Goal: Ask a question

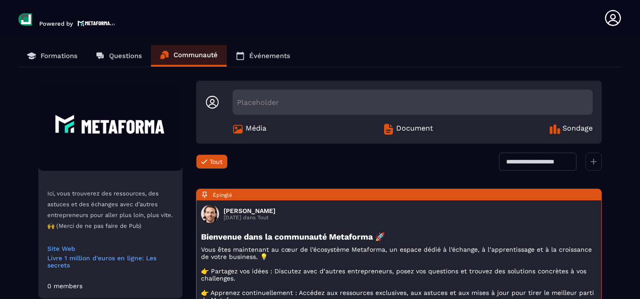
click at [117, 53] on p "Questions" at bounding box center [125, 56] width 33 height 8
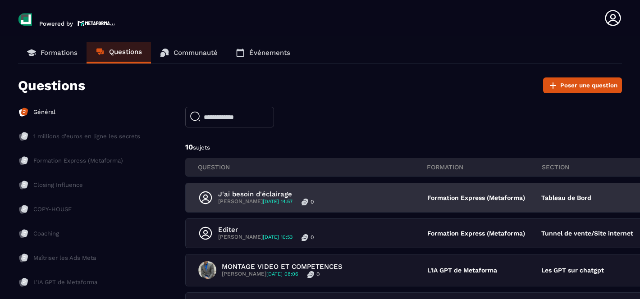
scroll to position [4, 0]
click at [278, 195] on p "J'ai besoin d'éclairage" at bounding box center [265, 194] width 95 height 8
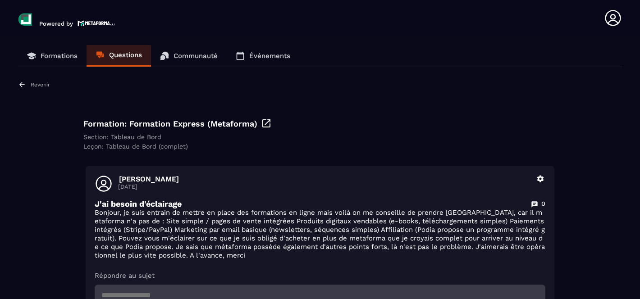
click at [45, 82] on p "Revenir" at bounding box center [40, 85] width 19 height 6
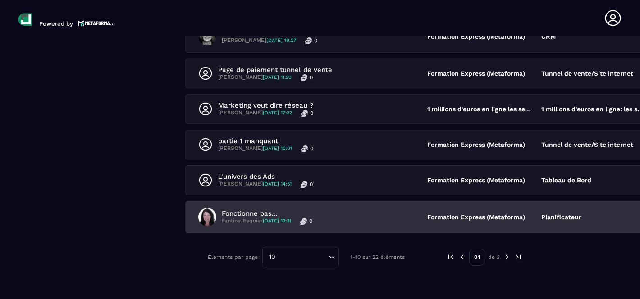
scroll to position [330, 0]
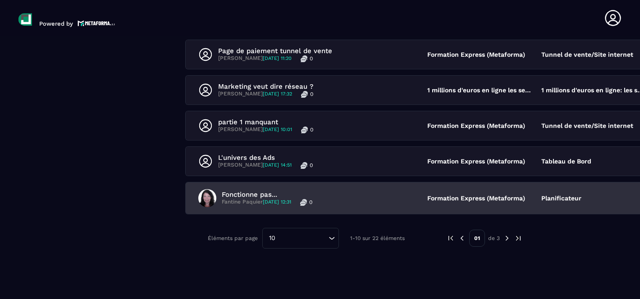
click at [369, 200] on div "Fonctionne pas... Fantine Paquier [DATE] 12:31 0" at bounding box center [312, 198] width 229 height 18
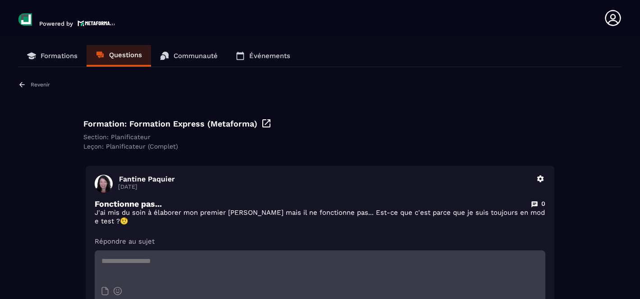
click at [26, 83] on div "Revenir" at bounding box center [34, 85] width 32 height 8
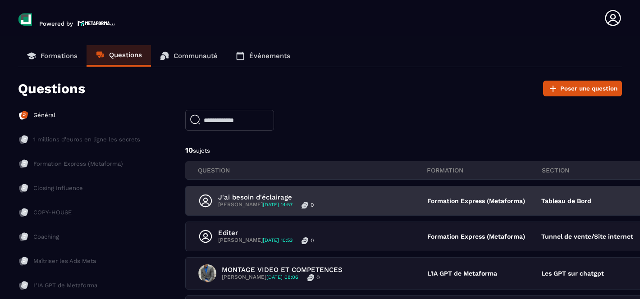
click at [230, 195] on p "J'ai besoin d'éclairage" at bounding box center [265, 197] width 95 height 8
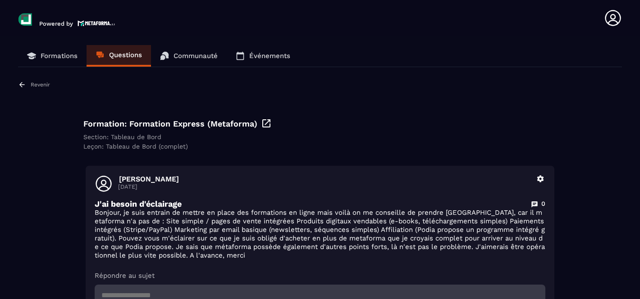
click at [261, 125] on icon at bounding box center [266, 123] width 11 height 11
